Goal: Information Seeking & Learning: Learn about a topic

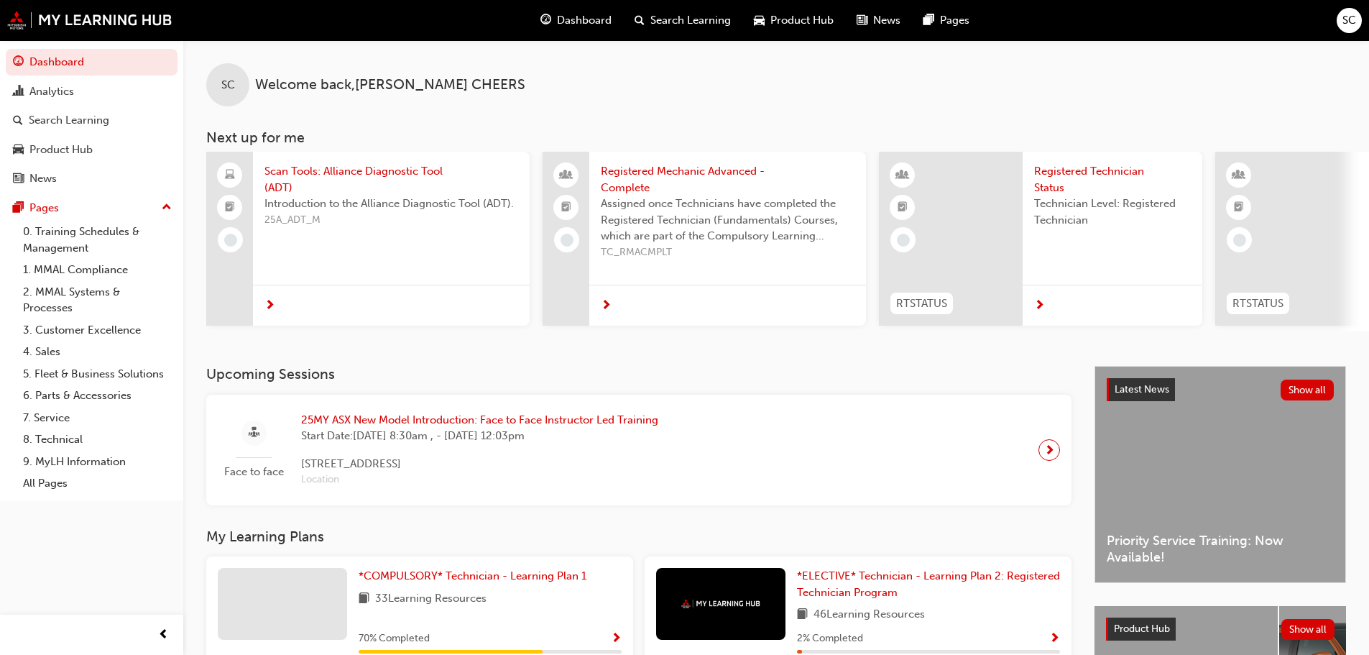
click at [410, 252] on div "Introduction to the Alliance Diagnostic Tool (ADT). 25A_ADT_M" at bounding box center [391, 223] width 254 height 57
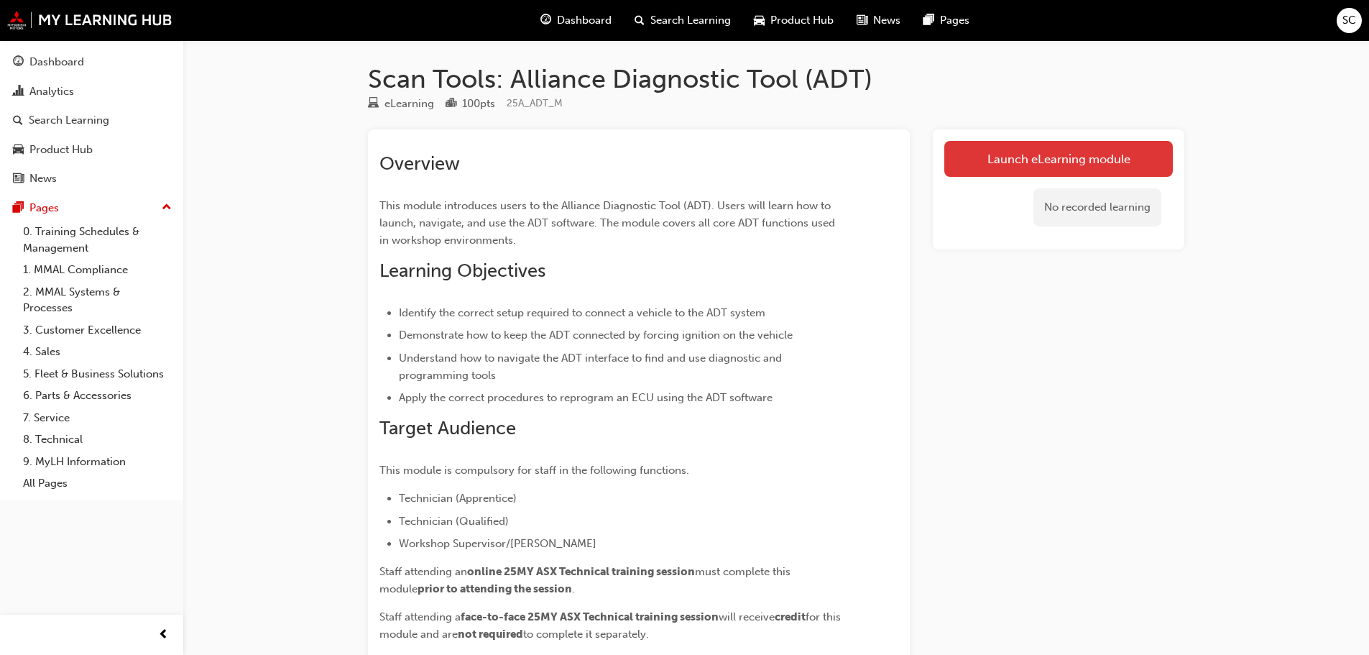
click at [1100, 154] on link "Launch eLearning module" at bounding box center [1058, 159] width 229 height 36
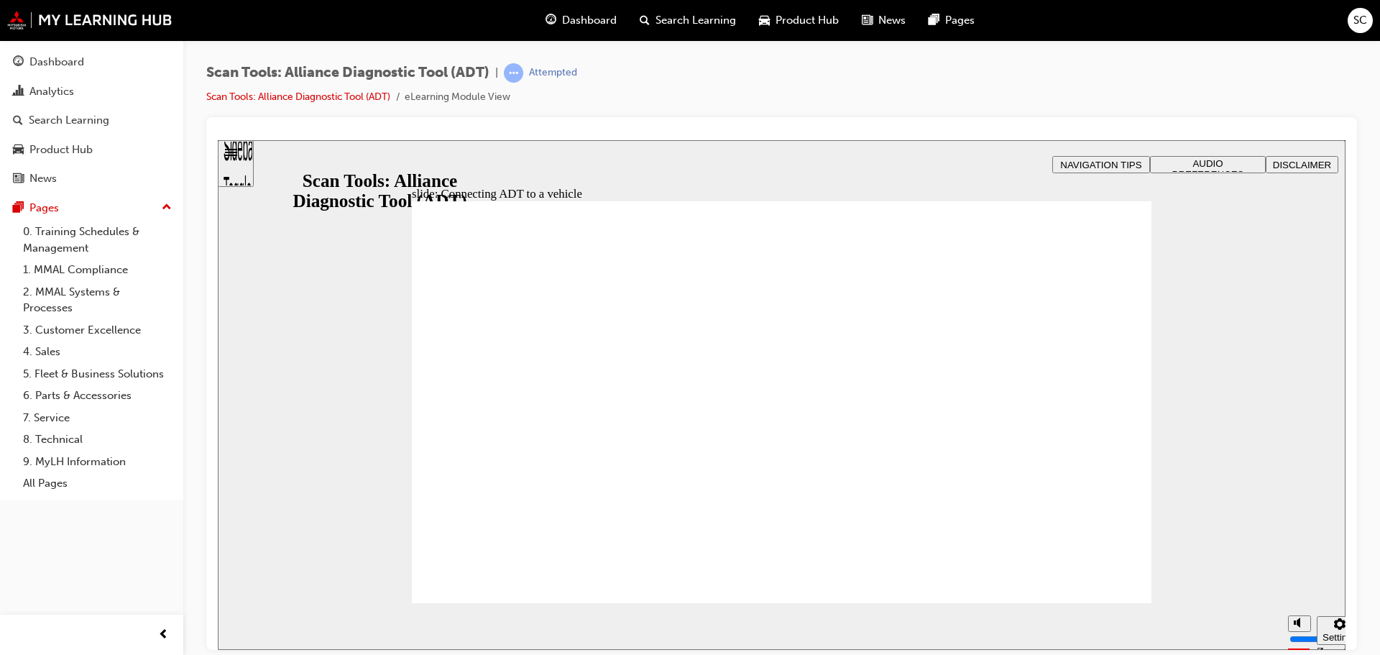
type input "39"
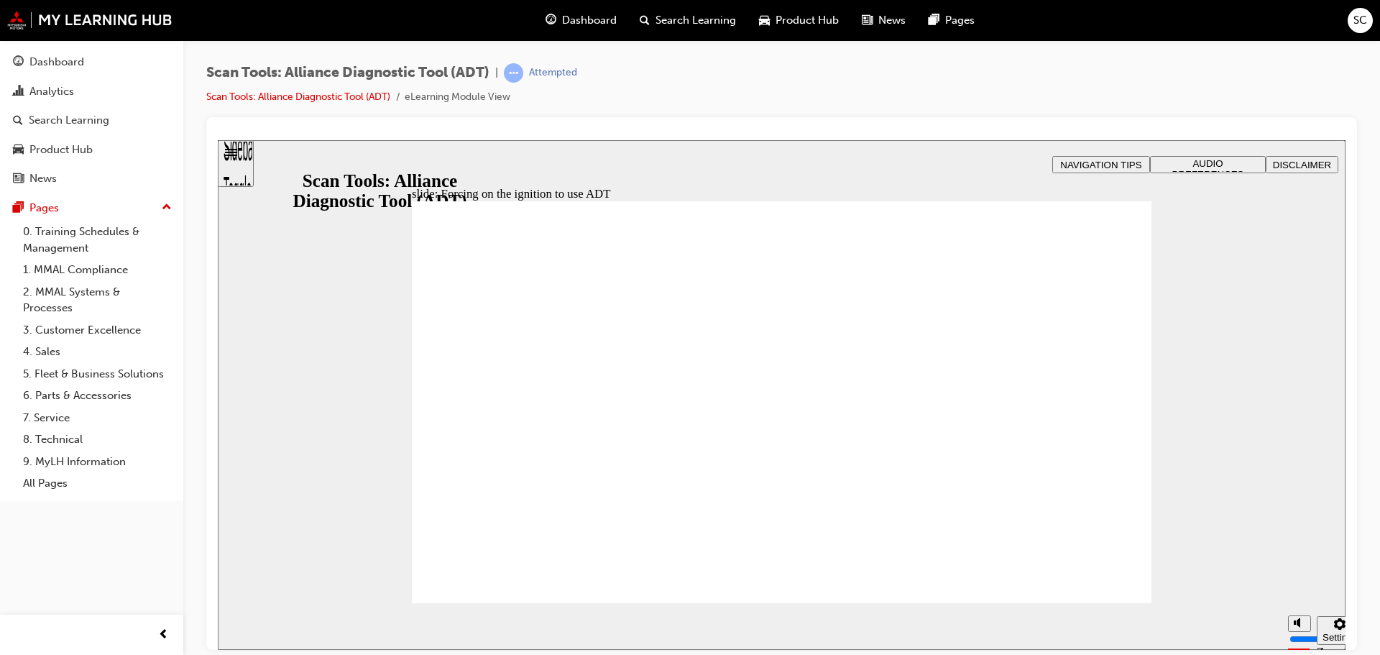
radio input "true"
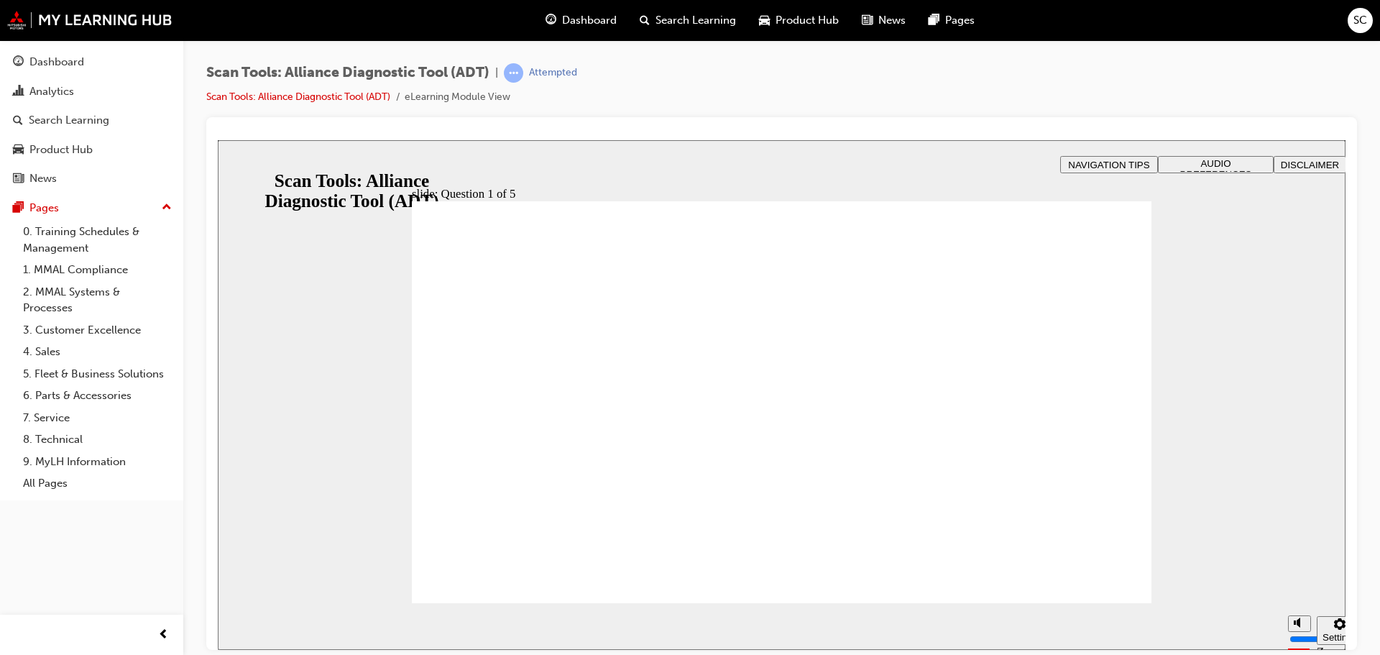
radio input "false"
radio input "true"
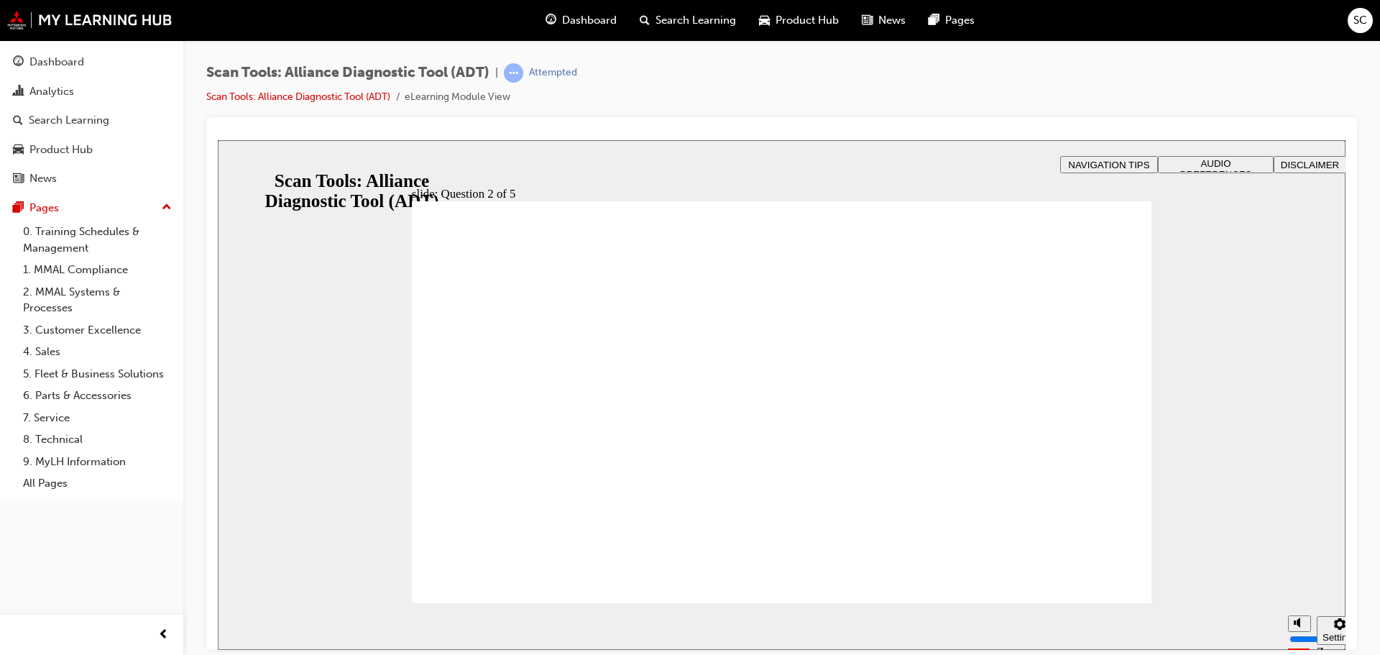
radio input "true"
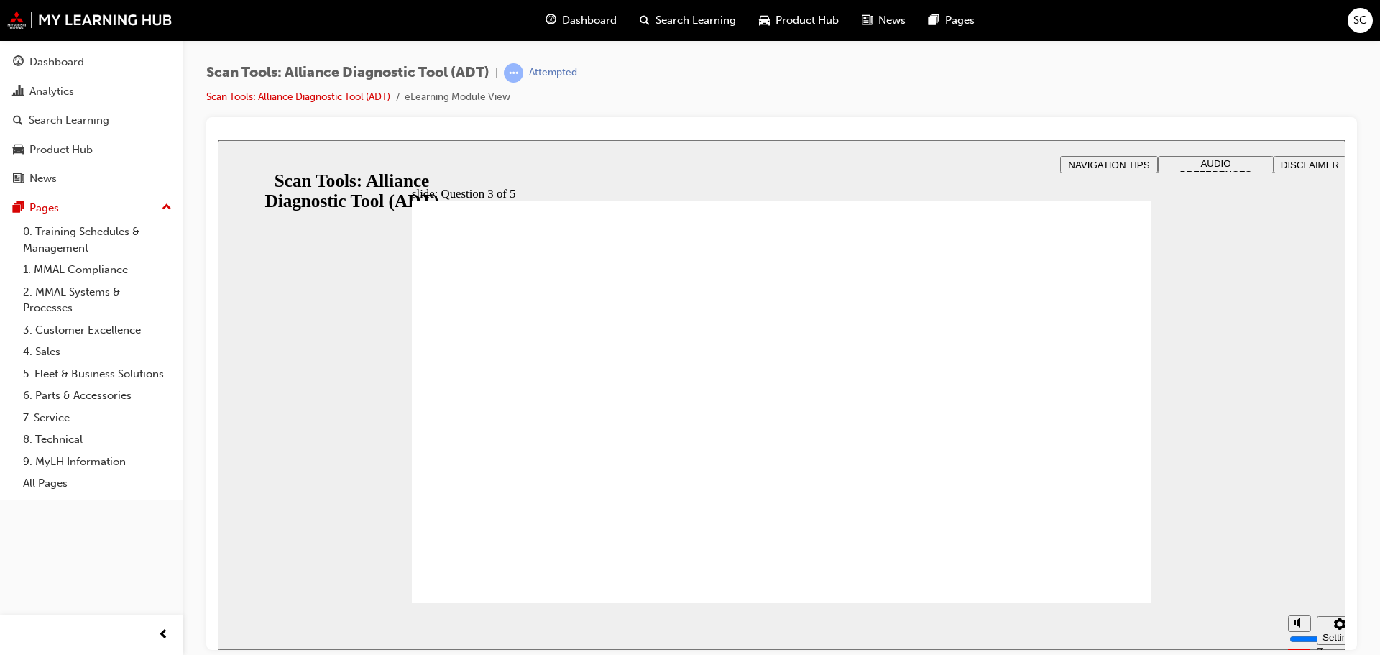
radio input "true"
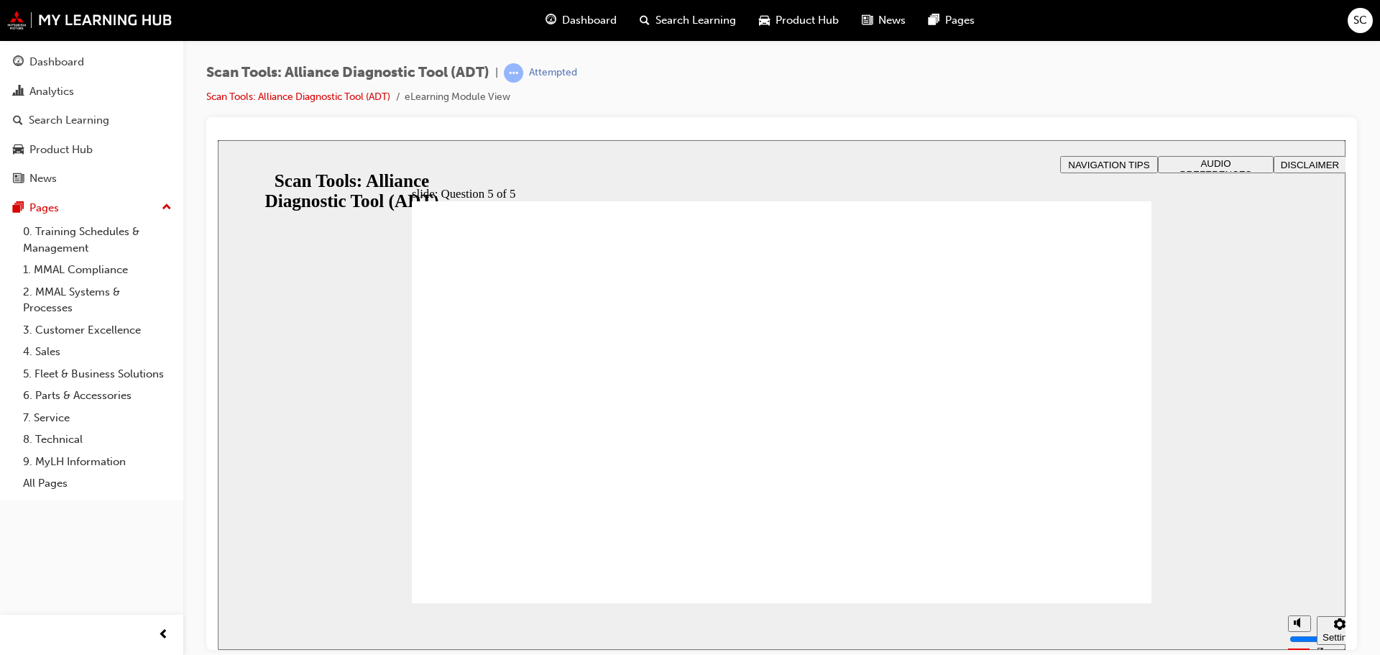
radio input "true"
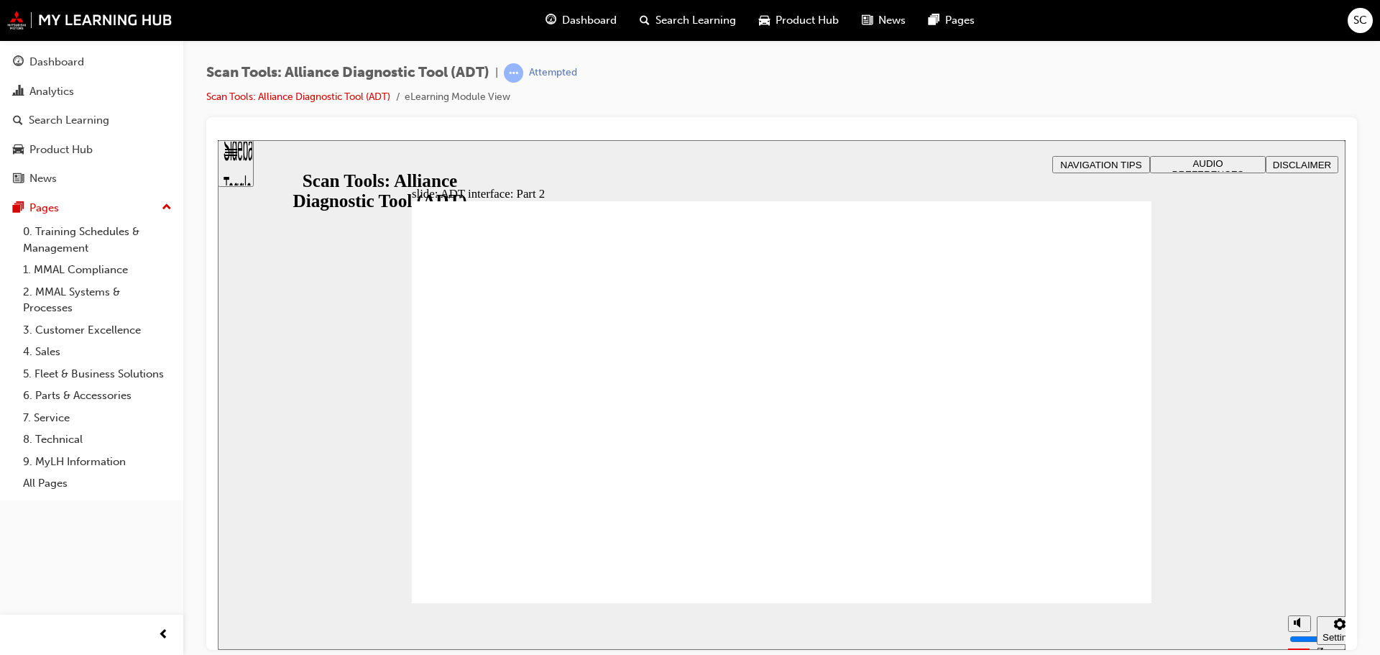
radio input "true"
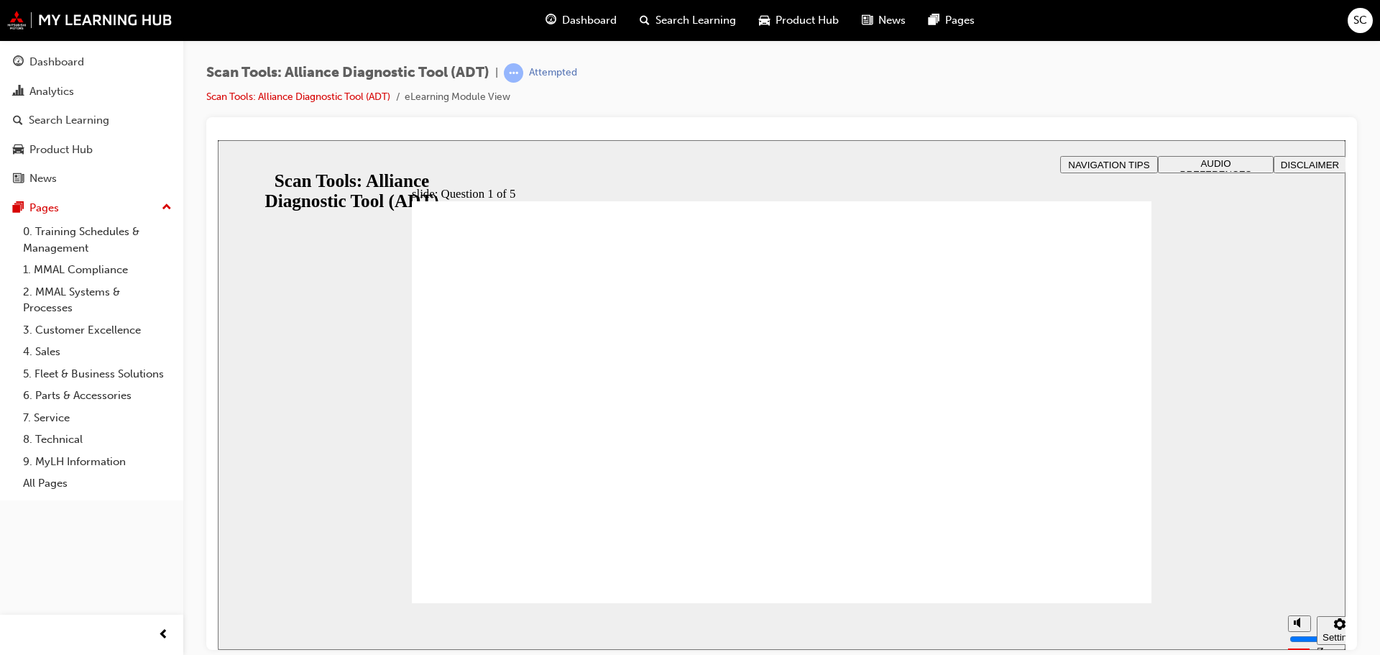
radio input "true"
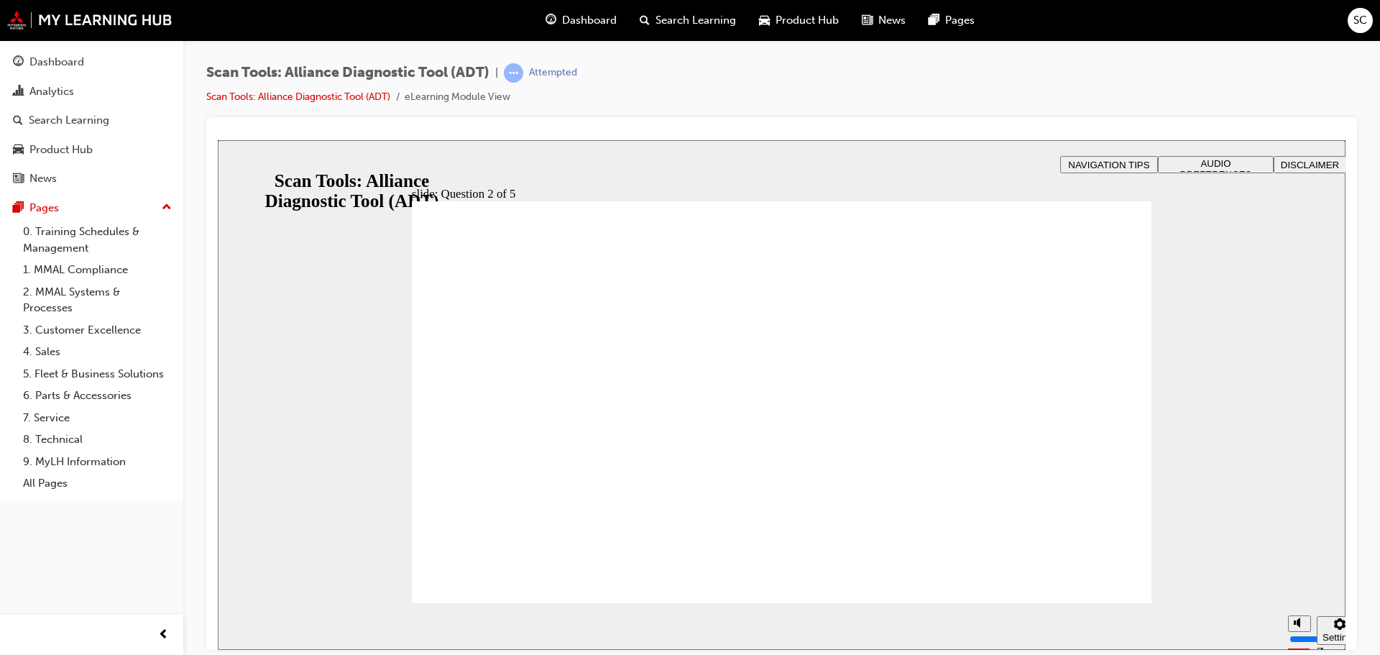
radio input "true"
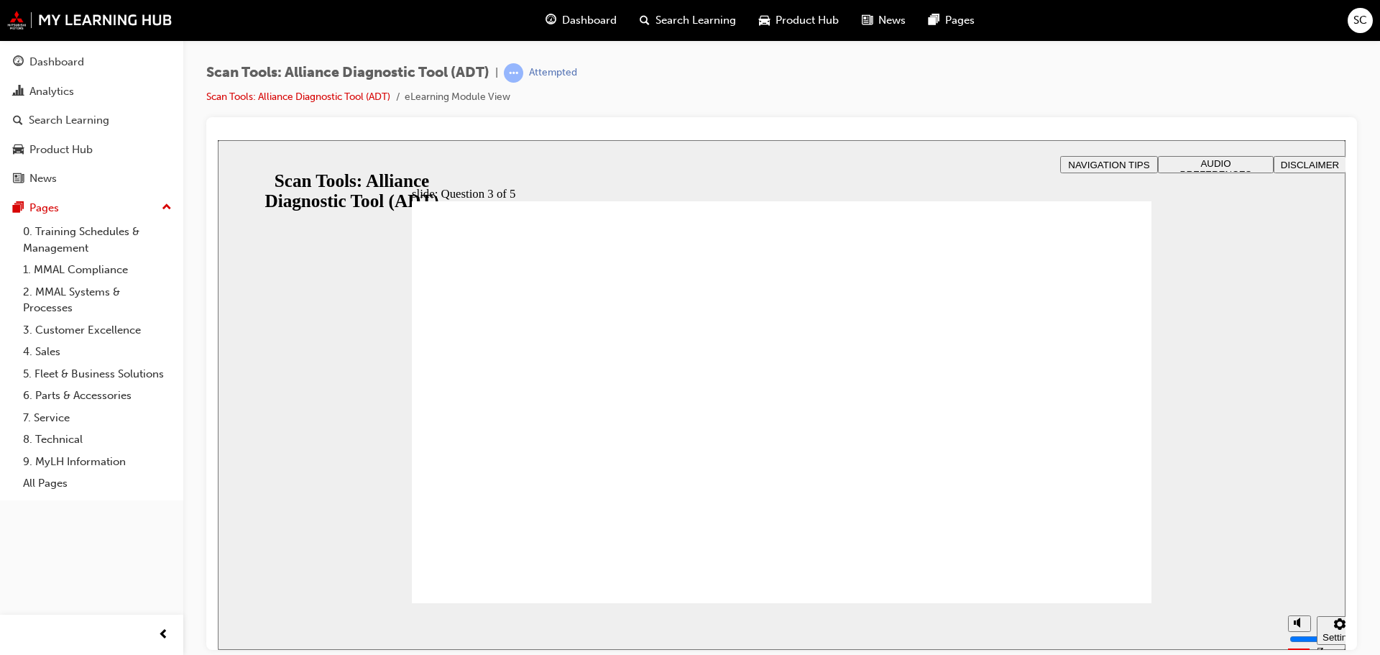
radio input "true"
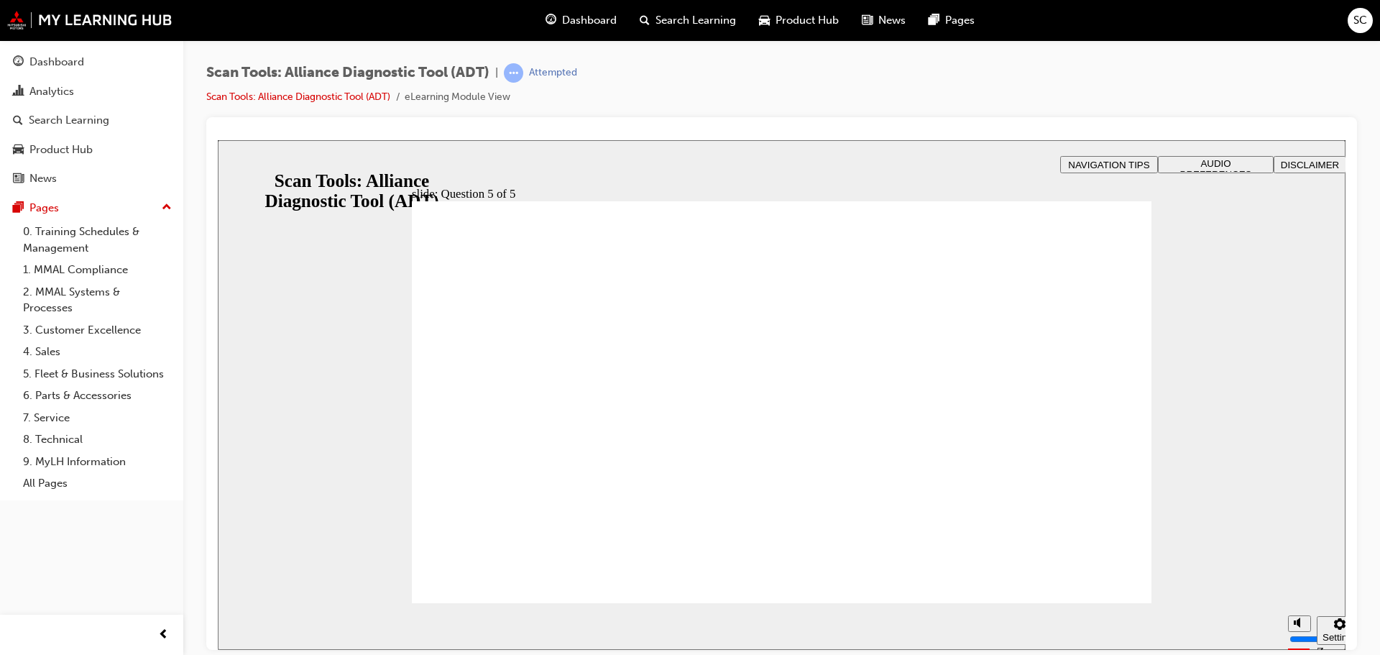
radio input "true"
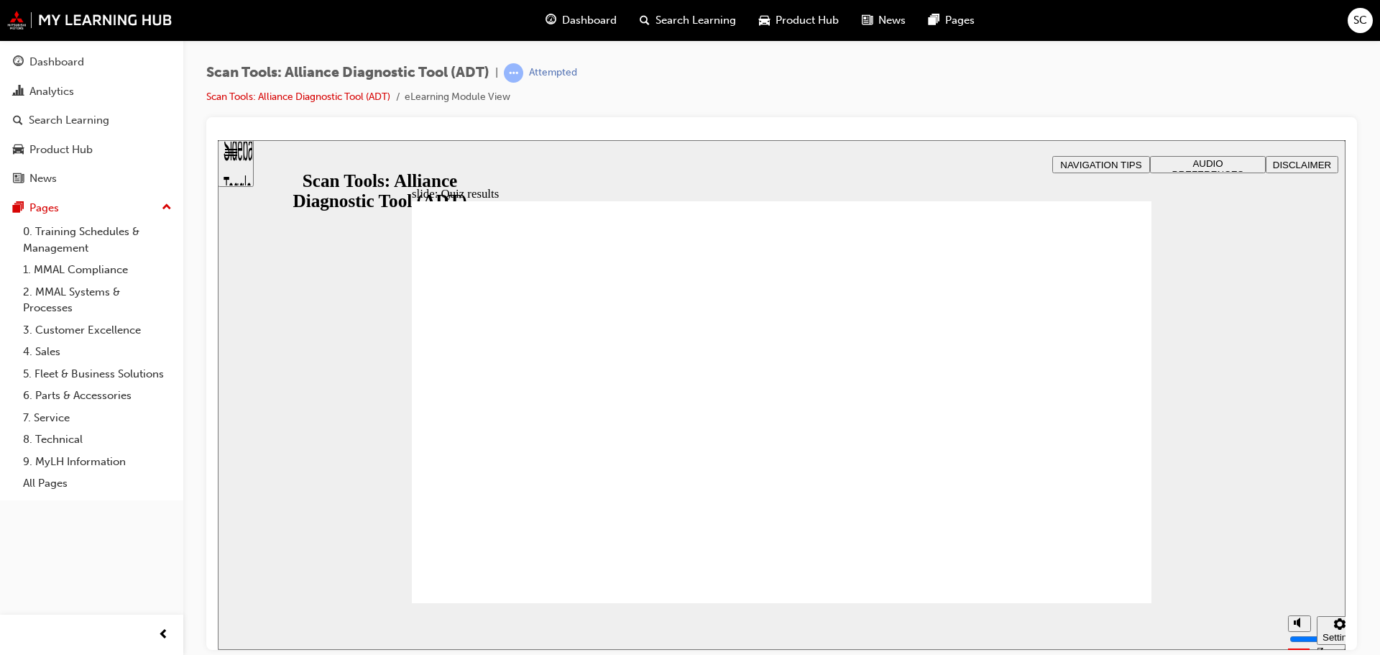
radio input "true"
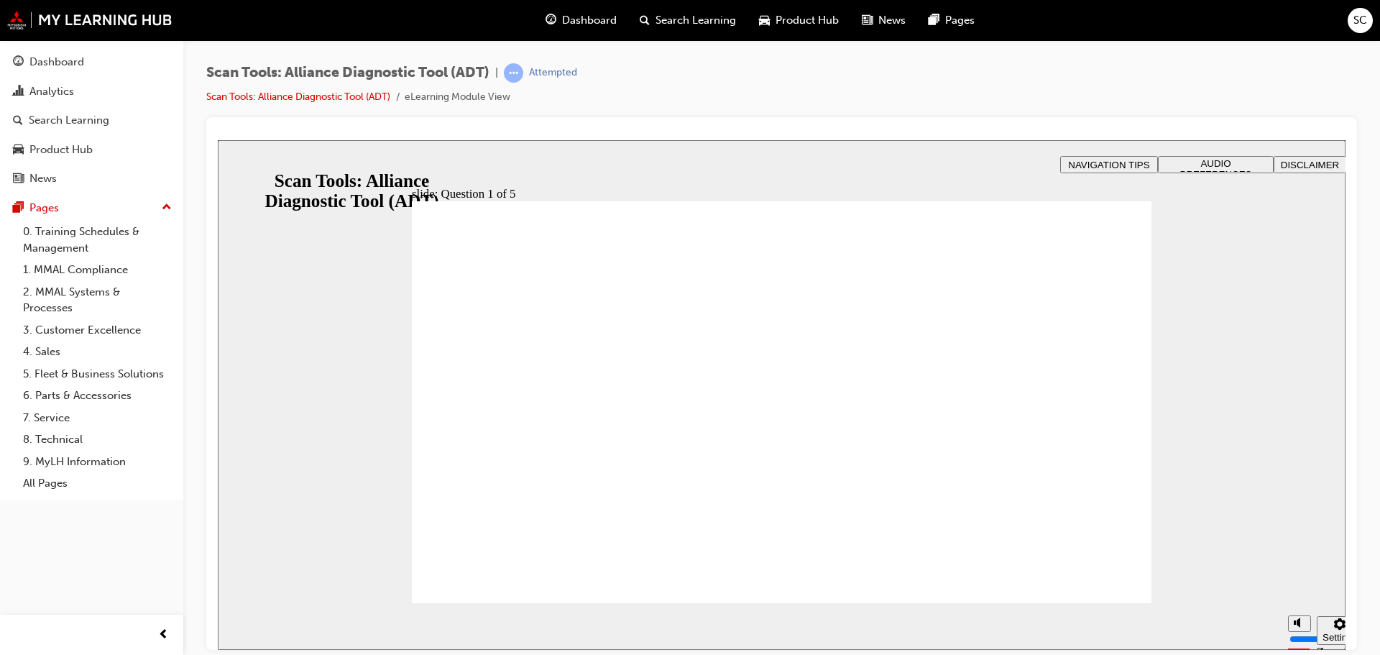
radio input "true"
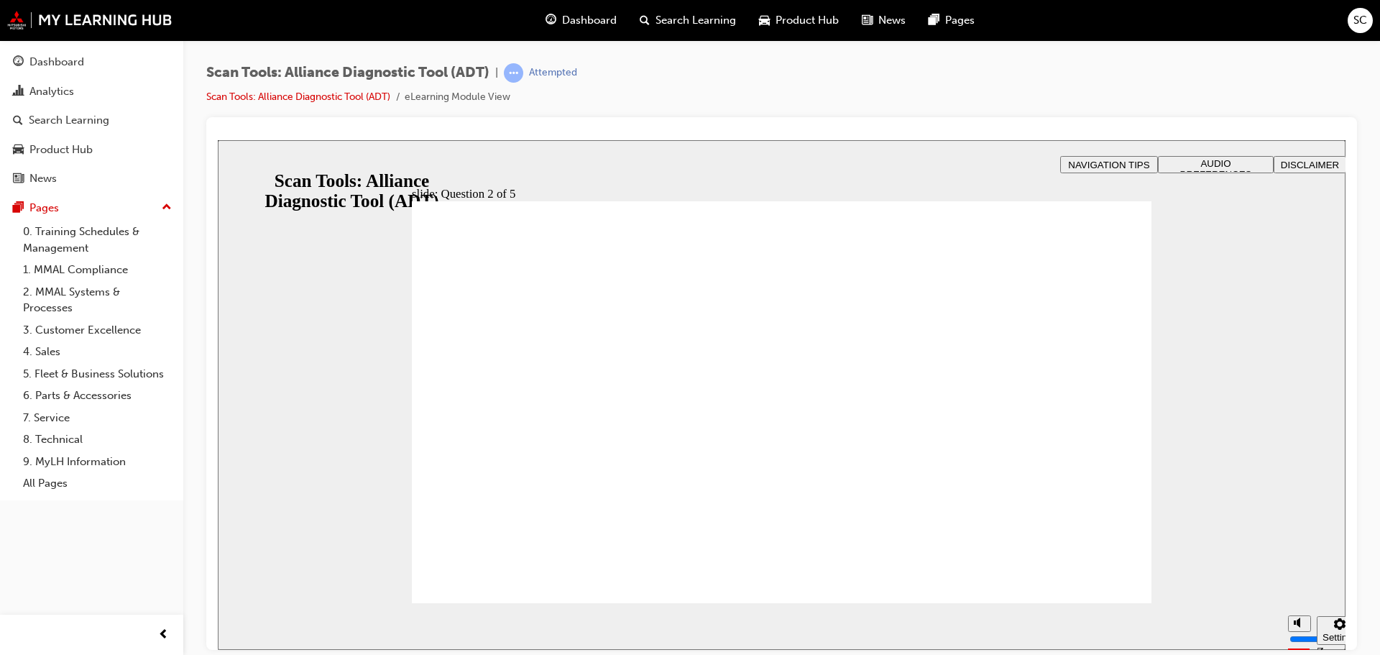
radio input "true"
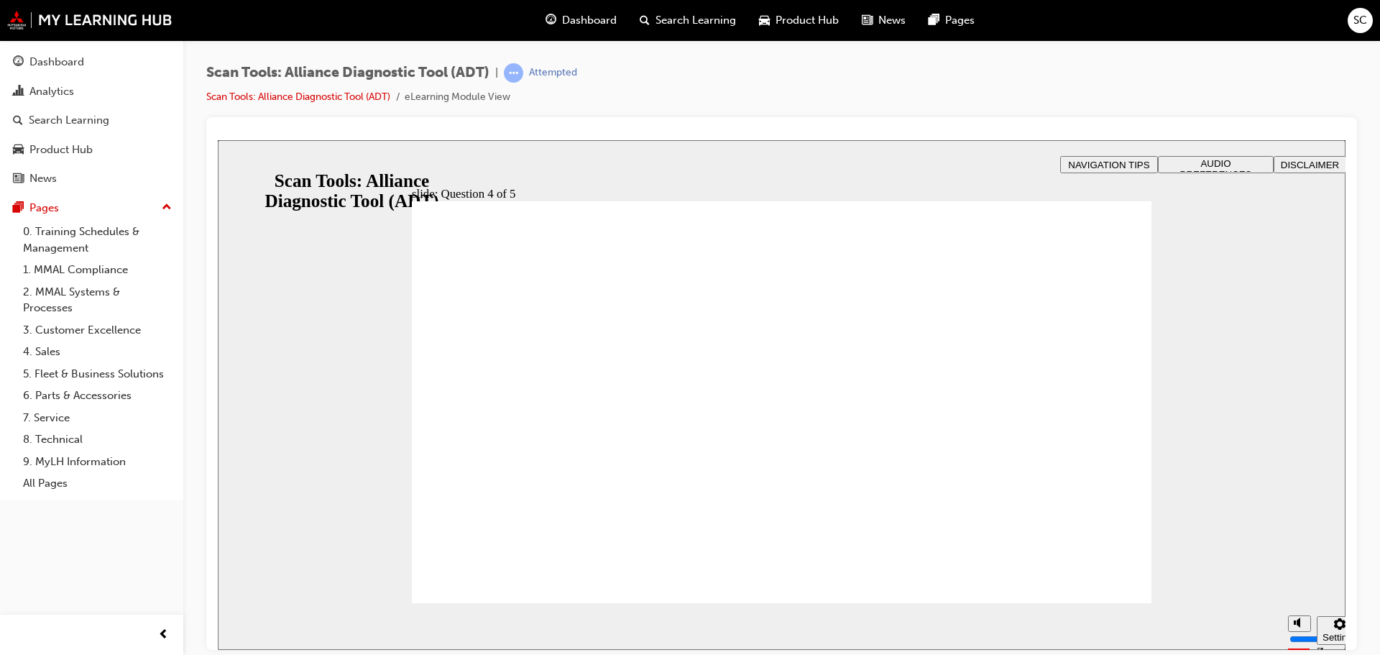
radio input "true"
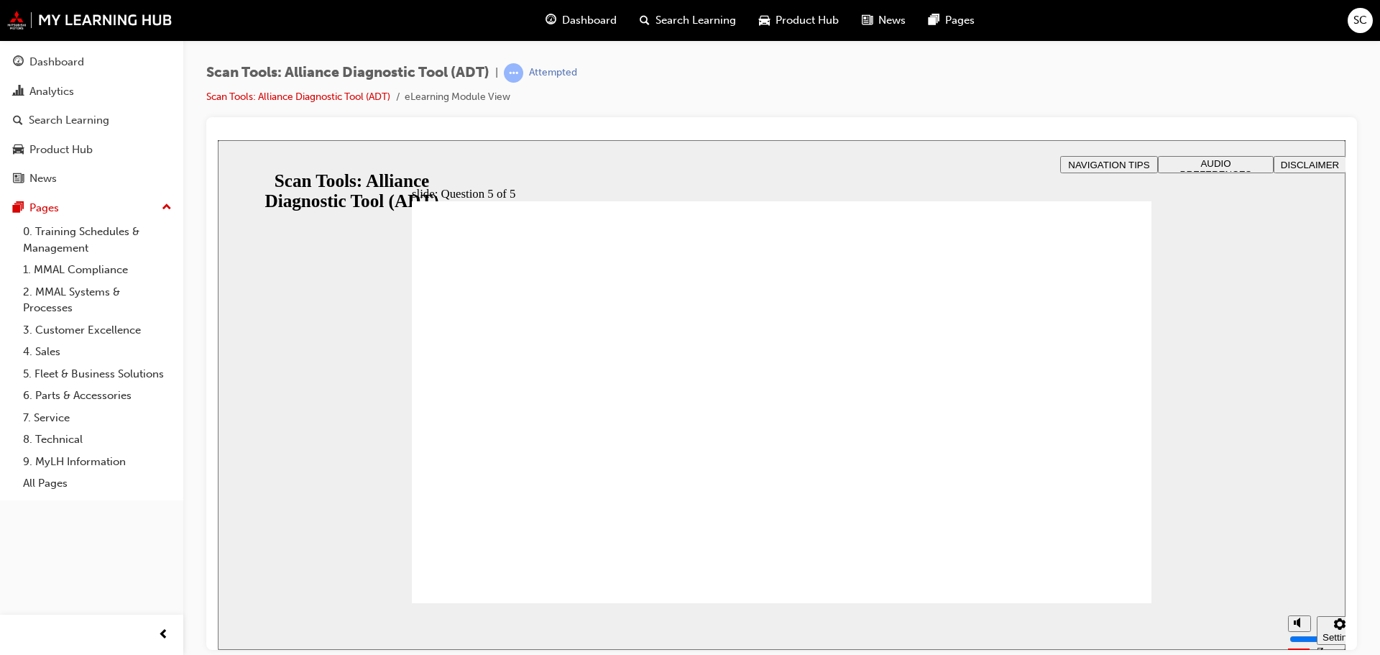
radio input "true"
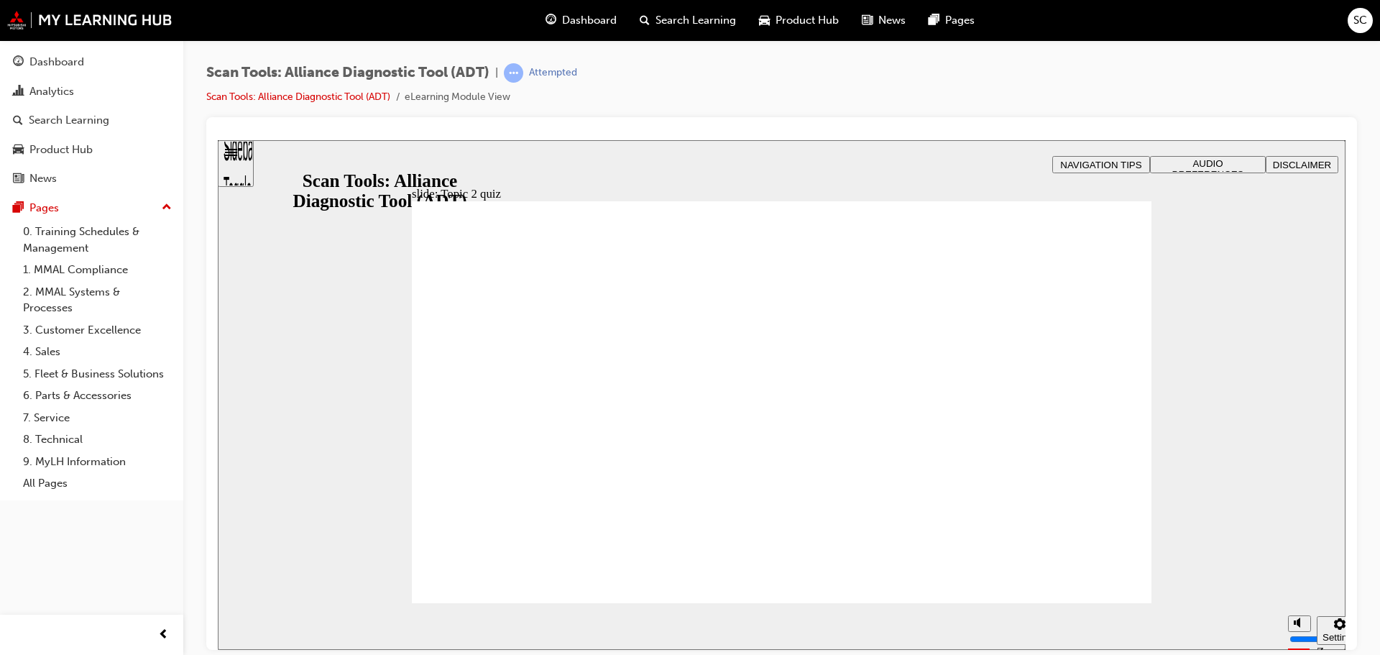
radio input "true"
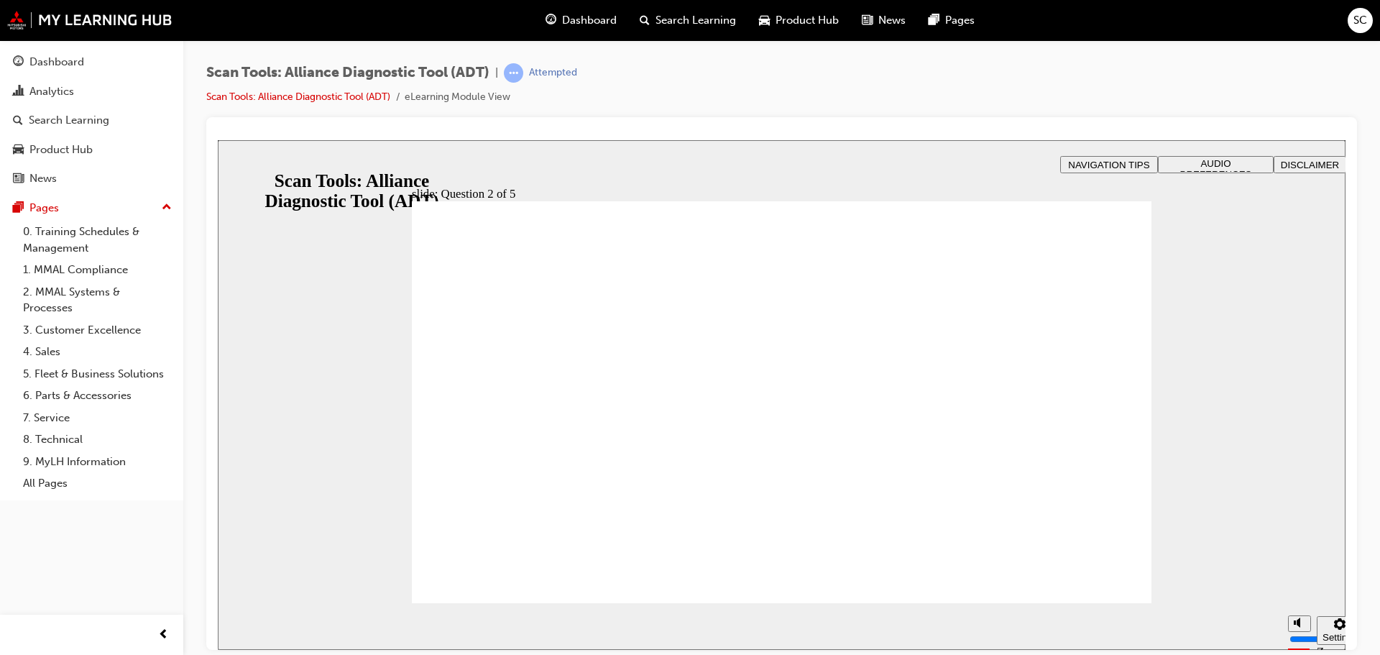
radio input "true"
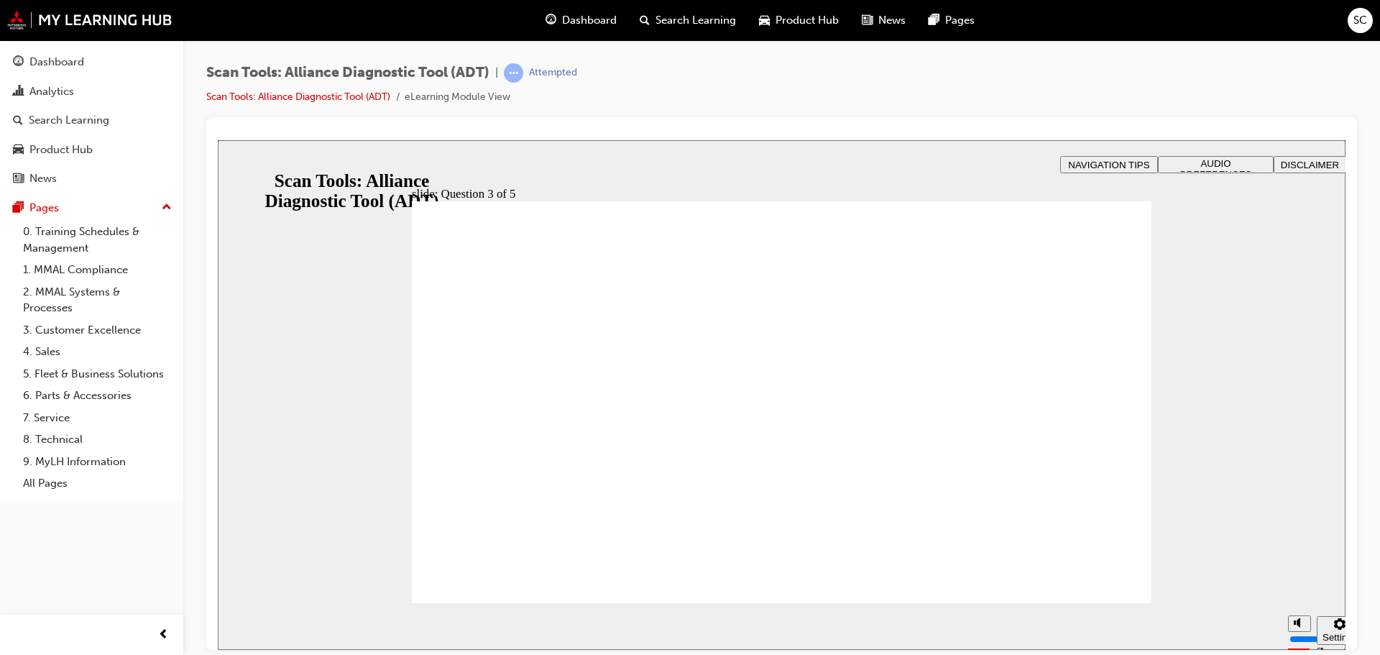
radio input "true"
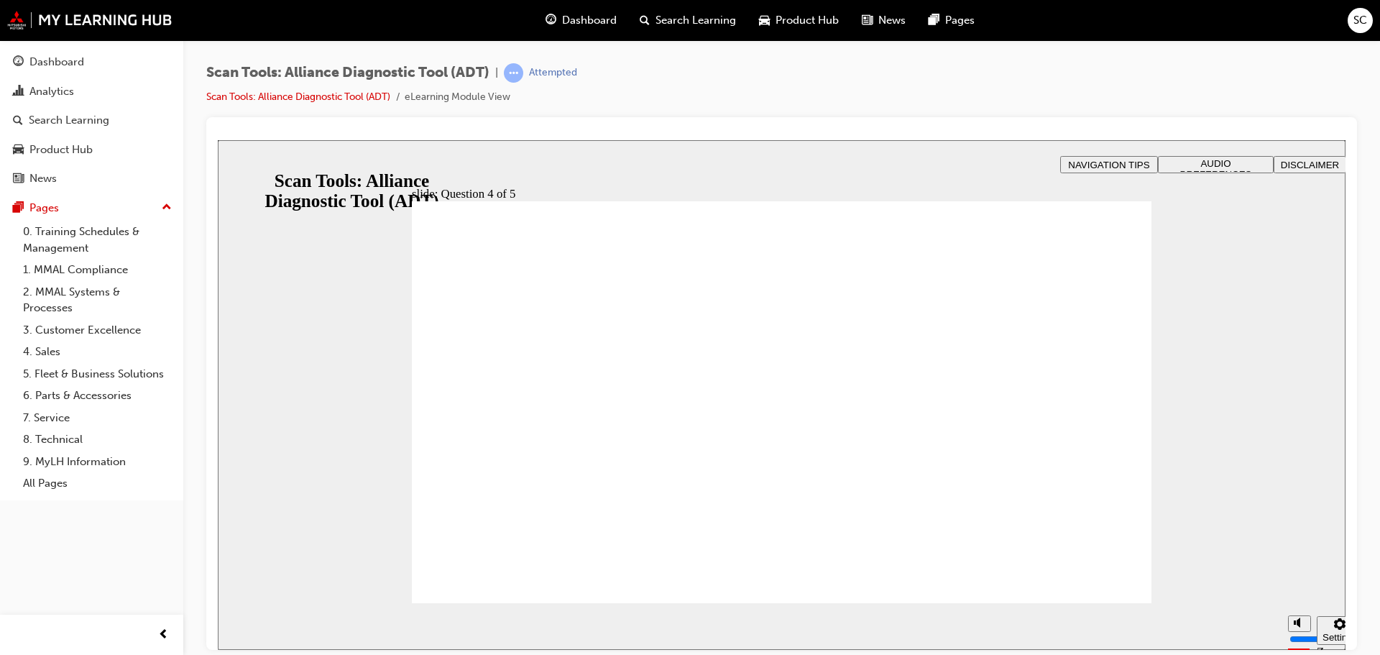
radio input "true"
